Goal: Transaction & Acquisition: Purchase product/service

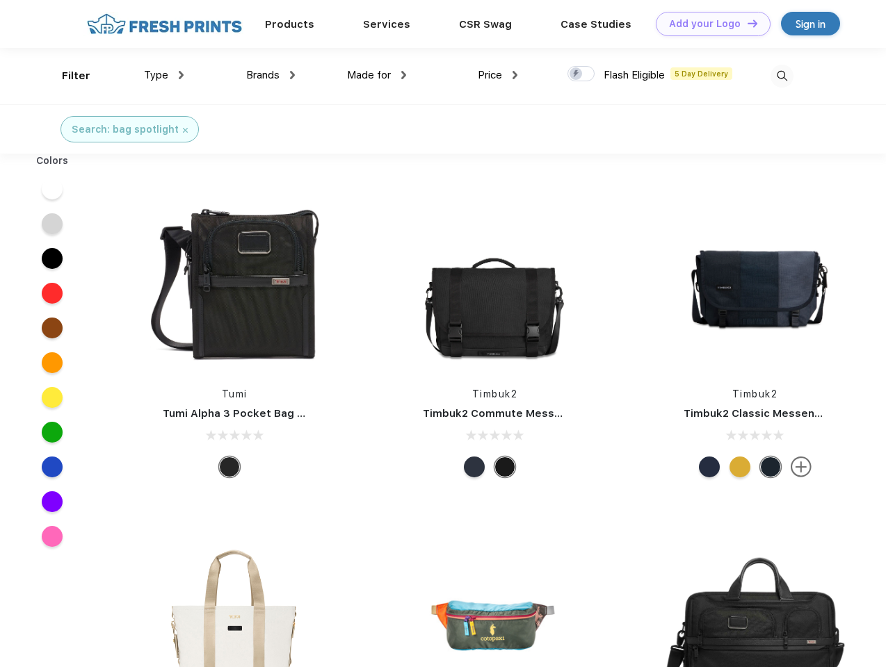
scroll to position [1, 0]
click at [708, 24] on link "Add your Logo Design Tool" at bounding box center [713, 24] width 115 height 24
click at [0, 0] on div "Design Tool" at bounding box center [0, 0] width 0 height 0
click at [746, 23] on link "Add your Logo Design Tool" at bounding box center [713, 24] width 115 height 24
click at [67, 76] on div "Filter" at bounding box center [76, 76] width 29 height 16
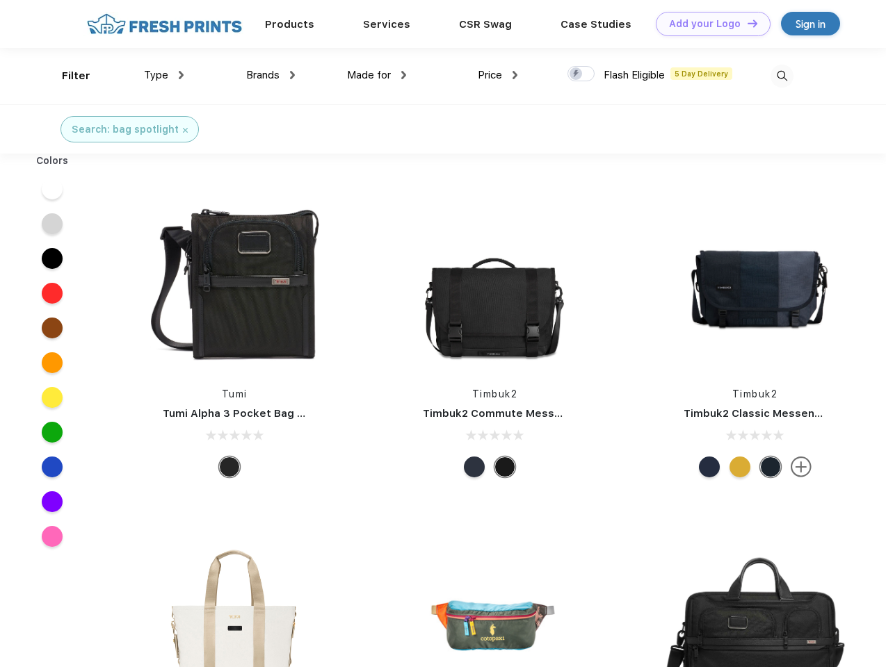
click at [164, 75] on span "Type" at bounding box center [156, 75] width 24 height 13
click at [270, 75] on span "Brands" at bounding box center [262, 75] width 33 height 13
click at [377, 75] on span "Made for" at bounding box center [369, 75] width 44 height 13
click at [498, 75] on span "Price" at bounding box center [490, 75] width 24 height 13
click at [581, 74] on div at bounding box center [580, 73] width 27 height 15
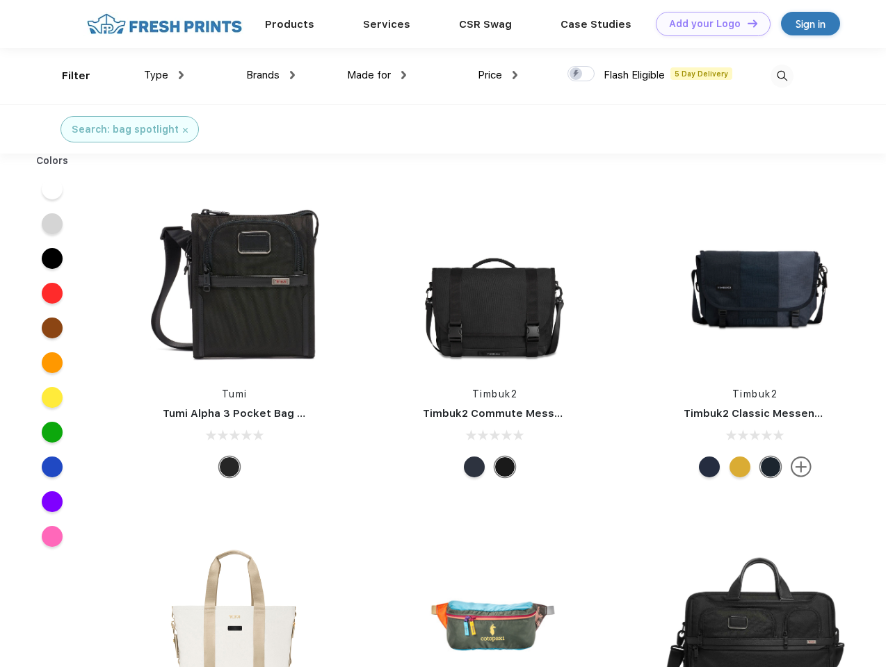
click at [576, 74] on input "checkbox" at bounding box center [571, 69] width 9 height 9
click at [781, 76] on img at bounding box center [781, 76] width 23 height 23
